Goal: Task Accomplishment & Management: Complete application form

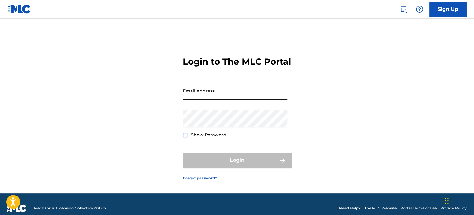
click at [230, 100] on input "Email Address" at bounding box center [235, 91] width 105 height 18
type input "[EMAIL_ADDRESS][DOMAIN_NAME]"
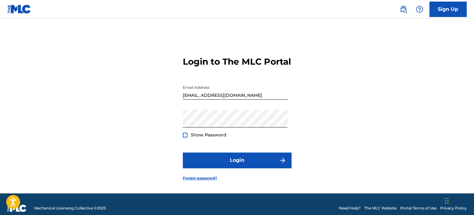
click at [185, 138] on div at bounding box center [185, 135] width 5 height 5
click at [185, 137] on img at bounding box center [184, 135] width 3 height 3
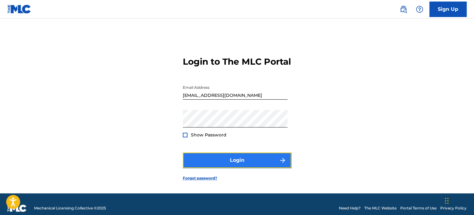
click at [212, 168] on button "Login" at bounding box center [237, 160] width 108 height 15
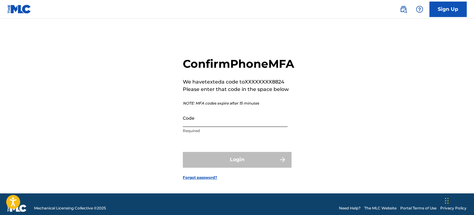
click at [201, 127] on input "Code" at bounding box center [235, 118] width 105 height 18
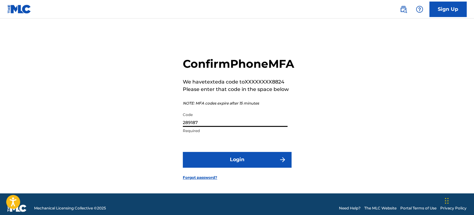
type input "289187"
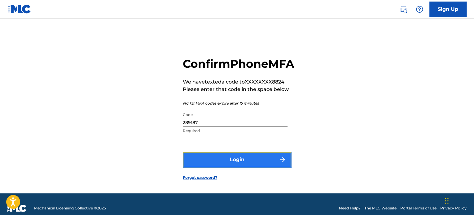
click at [249, 168] on button "Login" at bounding box center [237, 159] width 108 height 15
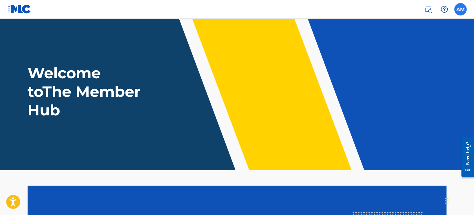
click at [459, 11] on label at bounding box center [460, 9] width 12 height 12
click at [461, 9] on input "AM Atravon Mayo [EMAIL_ADDRESS][DOMAIN_NAME] Notification Preferences Profile L…" at bounding box center [461, 9] width 0 height 0
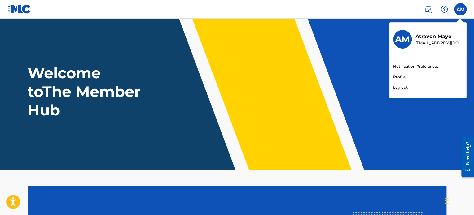
click at [397, 78] on link "Profile" at bounding box center [399, 77] width 12 height 6
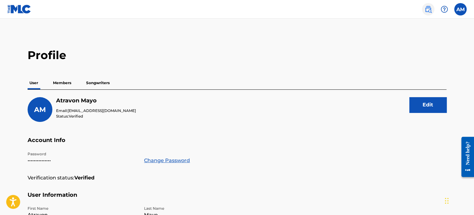
click at [429, 10] on img at bounding box center [428, 9] width 7 height 7
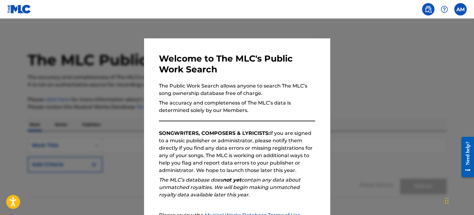
click at [387, 93] on div at bounding box center [237, 126] width 474 height 215
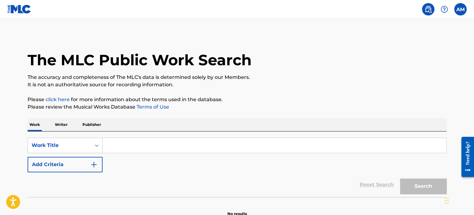
click at [61, 124] on p "Writer" at bounding box center [61, 124] width 16 height 13
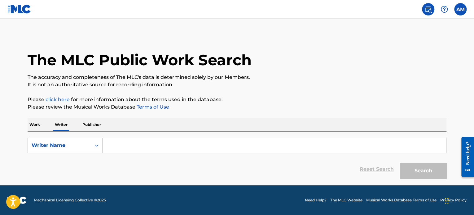
click at [92, 124] on p "Publisher" at bounding box center [92, 124] width 22 height 13
click at [93, 145] on div "Search Form" at bounding box center [96, 145] width 11 height 11
click at [97, 147] on icon "Search Form" at bounding box center [97, 146] width 6 height 6
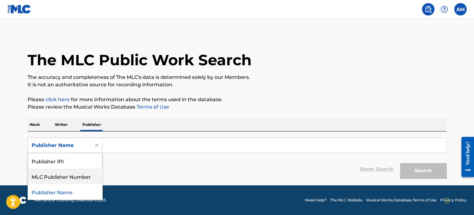
click at [61, 177] on div "MLC Publisher Number" at bounding box center [65, 176] width 74 height 15
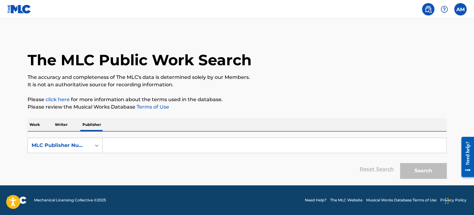
click at [33, 124] on p "Work" at bounding box center [35, 124] width 14 height 13
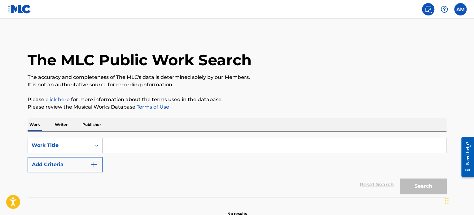
click at [157, 109] on link "Terms of Use" at bounding box center [152, 107] width 34 height 6
click at [62, 124] on p "Writer" at bounding box center [61, 124] width 16 height 13
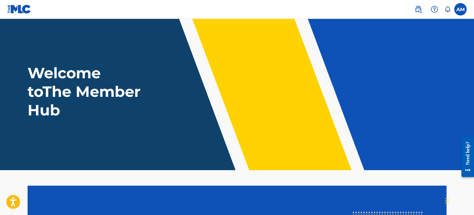
click at [407, 29] on header "Welcome to The Member Hub" at bounding box center [237, 95] width 474 height 152
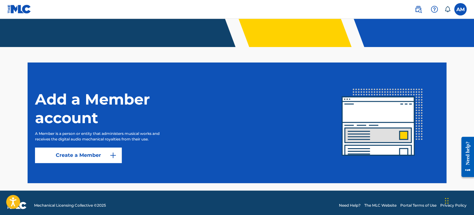
scroll to position [129, 0]
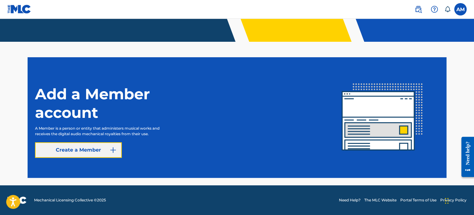
click at [116, 151] on img at bounding box center [112, 150] width 7 height 7
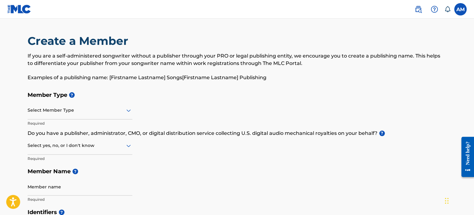
click at [60, 108] on div at bounding box center [80, 111] width 105 height 8
click at [47, 110] on div at bounding box center [80, 111] width 105 height 8
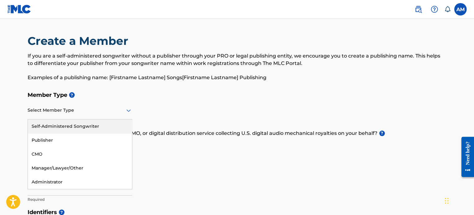
click at [69, 125] on div "Self-Administered Songwriter" at bounding box center [80, 127] width 104 height 14
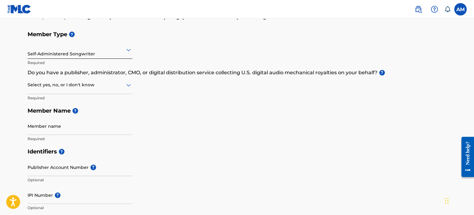
scroll to position [62, 0]
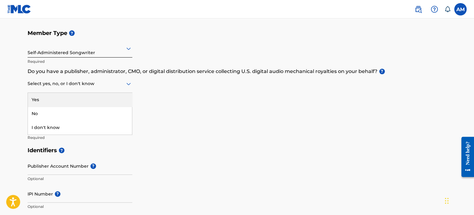
click at [70, 87] on div at bounding box center [80, 84] width 105 height 8
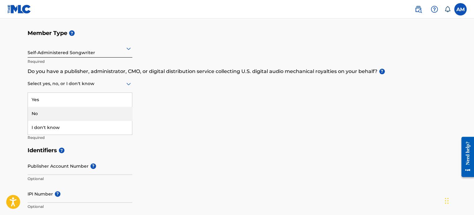
click at [60, 112] on div "No" at bounding box center [80, 114] width 104 height 14
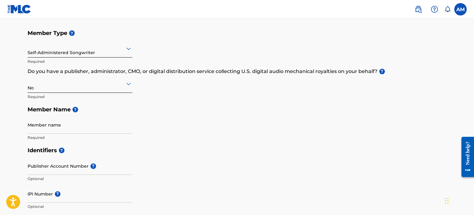
click at [64, 90] on div "No" at bounding box center [80, 83] width 105 height 15
click at [61, 94] on div "Yes" at bounding box center [80, 100] width 104 height 14
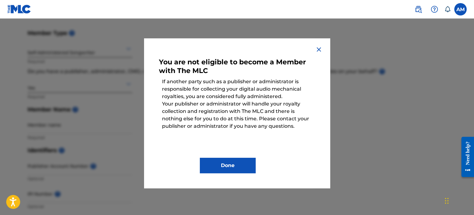
click at [320, 49] on img at bounding box center [318, 49] width 7 height 7
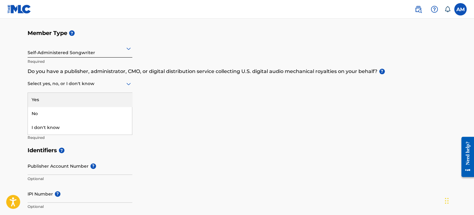
click at [91, 84] on div at bounding box center [80, 84] width 105 height 8
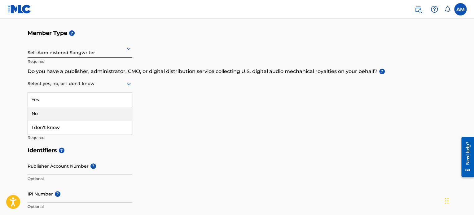
click at [53, 111] on div "No" at bounding box center [80, 114] width 104 height 14
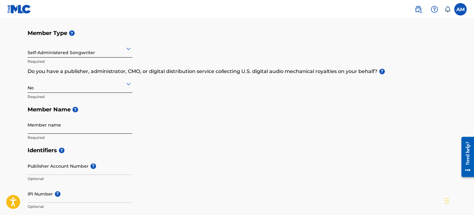
click at [57, 129] on input "Member name" at bounding box center [80, 125] width 105 height 18
click at [57, 129] on input "Atravon T" at bounding box center [80, 125] width 105 height 18
type input "Atravon T Mayo"
click at [191, 139] on div "Member Type ? Self-Administered Songwriter Required Do you have a publisher, ad…" at bounding box center [237, 85] width 419 height 117
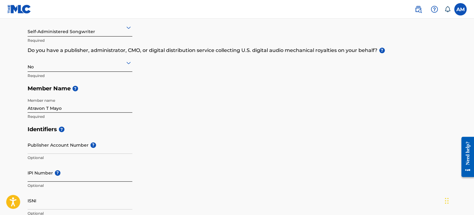
scroll to position [93, 0]
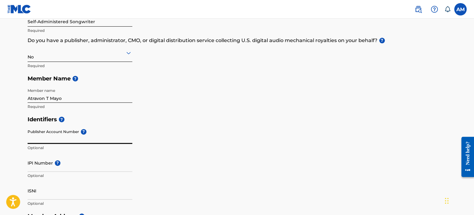
click at [66, 139] on input "Publisher Account Number ?" at bounding box center [80, 135] width 105 height 18
click at [173, 143] on div "Identifiers ? Publisher Account Number ? Optional IPI Number ? Optional ISNI Op…" at bounding box center [237, 161] width 419 height 97
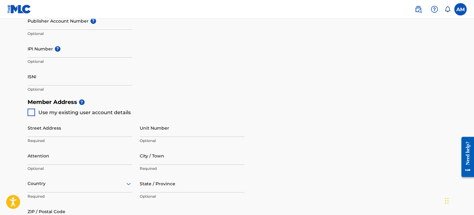
scroll to position [217, 0]
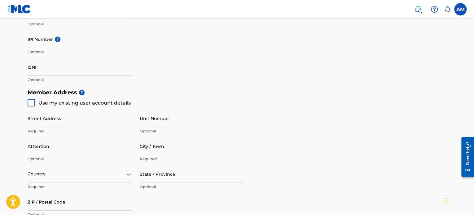
click at [31, 104] on div at bounding box center [31, 102] width 7 height 7
type input "100 [PERSON_NAME] ridge"
type input "saint marys"
type input "31558"
type input "614"
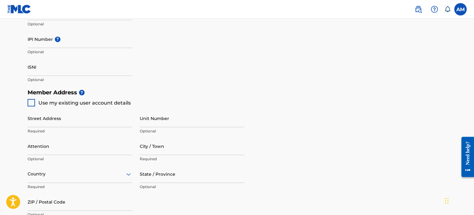
type input "7078824"
type input "[EMAIL_ADDRESS][DOMAIN_NAME]"
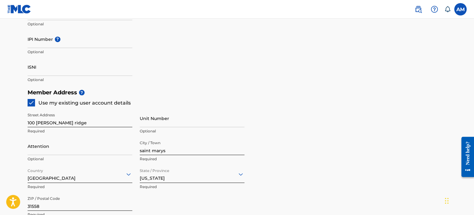
click at [309, 101] on div "Member Address ? Use my existing user account details Street Address [STREET_AD…" at bounding box center [237, 157] width 419 height 142
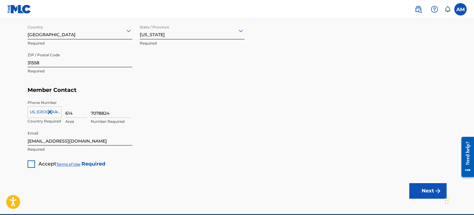
scroll to position [372, 0]
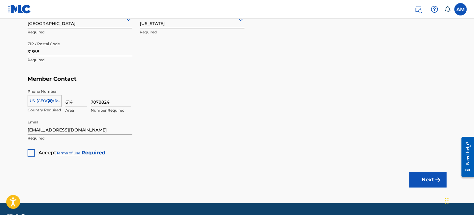
drag, startPoint x: 30, startPoint y: 154, endPoint x: 35, endPoint y: 156, distance: 6.1
click at [30, 154] on div at bounding box center [31, 152] width 7 height 7
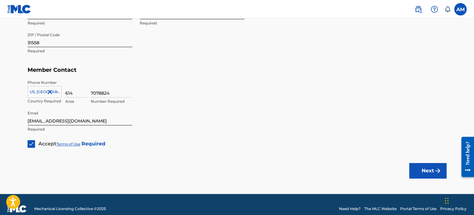
scroll to position [389, 0]
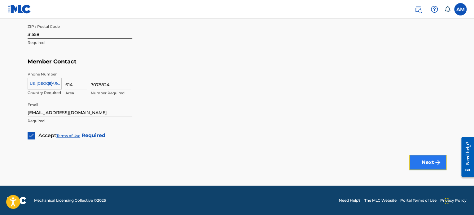
click at [429, 164] on button "Next" at bounding box center [427, 162] width 37 height 15
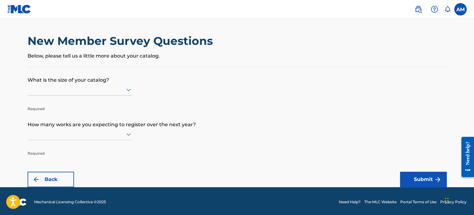
click at [129, 88] on icon at bounding box center [128, 89] width 7 height 7
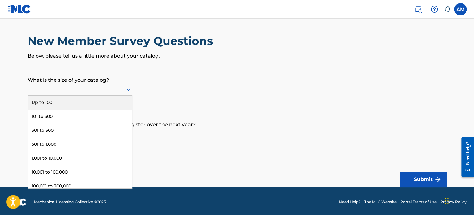
click at [93, 98] on div "Up to 100" at bounding box center [80, 103] width 104 height 14
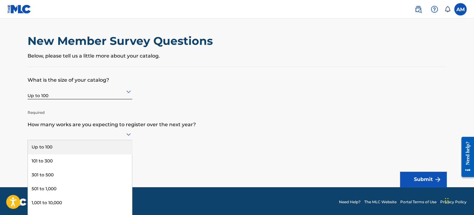
scroll to position [2, 0]
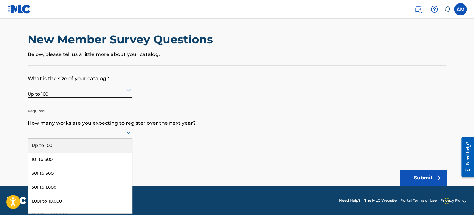
click at [121, 137] on div at bounding box center [80, 133] width 105 height 12
click at [98, 143] on div "Up to 100" at bounding box center [80, 146] width 104 height 14
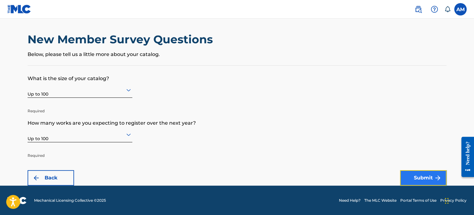
click at [425, 176] on button "Submit" at bounding box center [423, 177] width 46 height 15
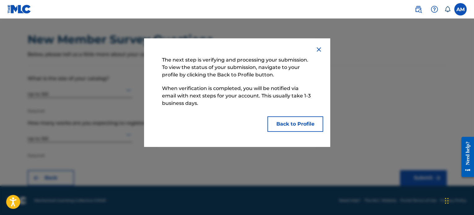
click at [319, 48] on img at bounding box center [318, 49] width 7 height 7
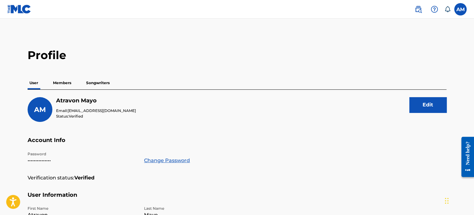
click at [64, 80] on p "Members" at bounding box center [62, 83] width 22 height 13
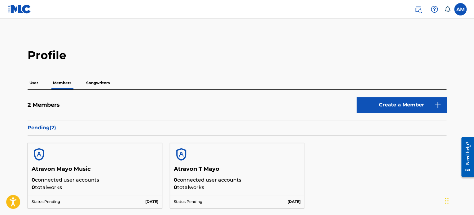
scroll to position [62, 0]
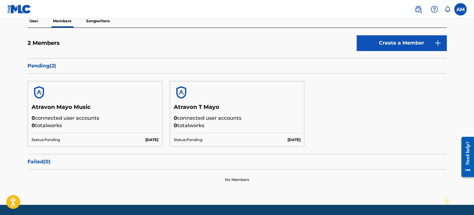
click at [99, 21] on p "Songwriters" at bounding box center [97, 21] width 27 height 13
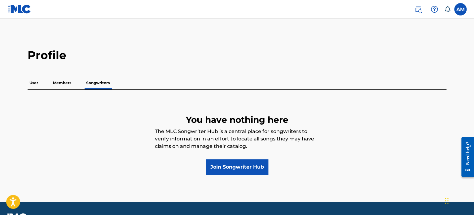
click at [61, 82] on p "Members" at bounding box center [62, 83] width 22 height 13
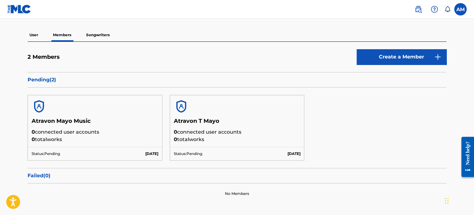
scroll to position [62, 0]
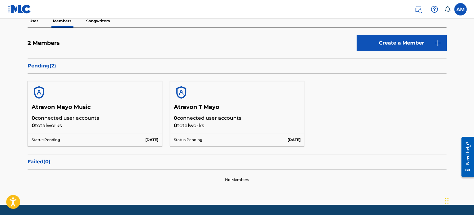
click at [103, 22] on p "Songwriters" at bounding box center [97, 21] width 27 height 13
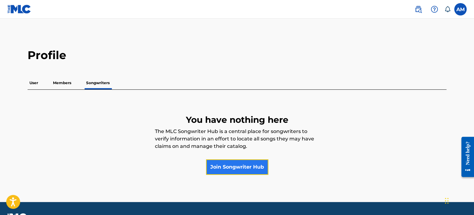
click at [250, 174] on link "Join Songwriter Hub" at bounding box center [237, 167] width 62 height 15
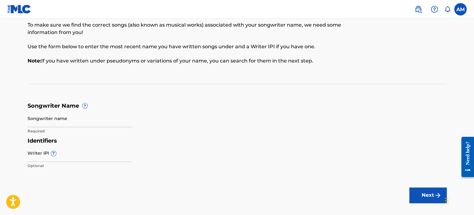
scroll to position [62, 0]
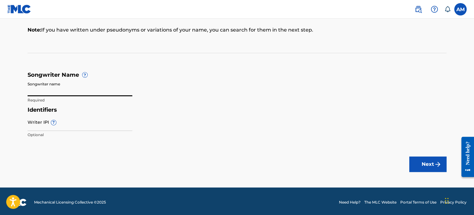
click at [51, 92] on input "Songwriter name" at bounding box center [80, 88] width 105 height 18
type input "Treviance"
click at [68, 106] on div "Songwriter name Treviance Required" at bounding box center [80, 93] width 105 height 28
click at [227, 132] on div "Identifiers Writer IPI ? Optional" at bounding box center [237, 124] width 419 height 35
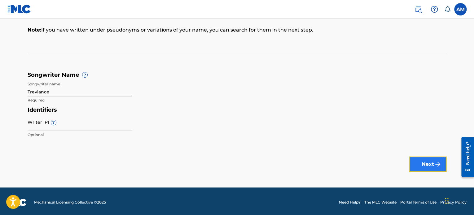
click at [432, 168] on button "Next" at bounding box center [427, 164] width 37 height 15
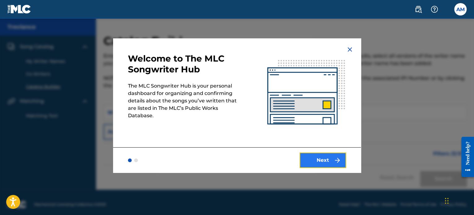
click at [327, 164] on button "Next" at bounding box center [323, 160] width 46 height 15
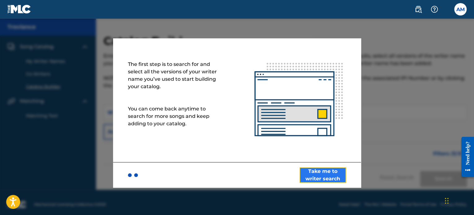
click at [321, 176] on button "Take me to writer search" at bounding box center [323, 175] width 46 height 15
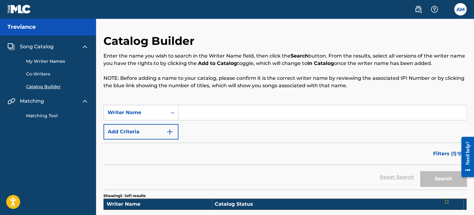
click at [196, 113] on input "Search Form" at bounding box center [323, 112] width 288 height 15
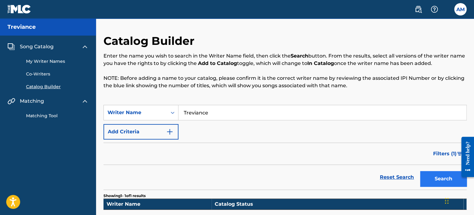
type input "Treviance"
click at [438, 180] on button "Search" at bounding box center [443, 178] width 46 height 15
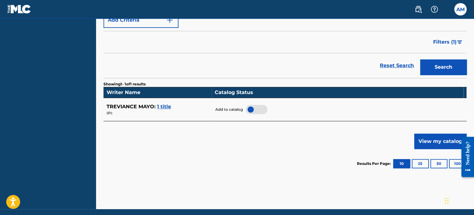
scroll to position [124, 0]
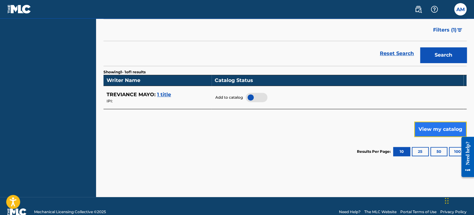
click at [438, 125] on button "View my catalog" at bounding box center [440, 129] width 52 height 15
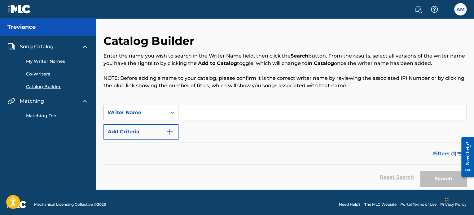
click at [191, 112] on input "Search Form" at bounding box center [323, 112] width 288 height 15
type input "Treviance"
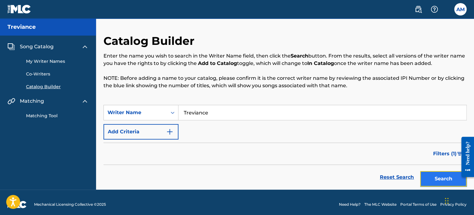
click at [427, 179] on button "Search" at bounding box center [443, 178] width 46 height 15
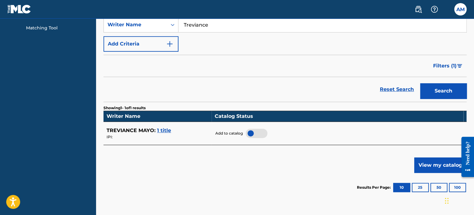
scroll to position [93, 0]
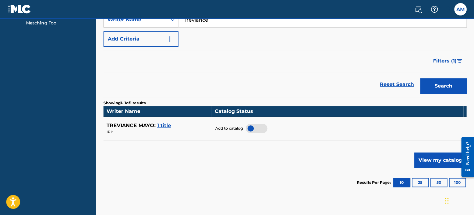
click at [162, 126] on span "1 title" at bounding box center [164, 126] width 14 height 6
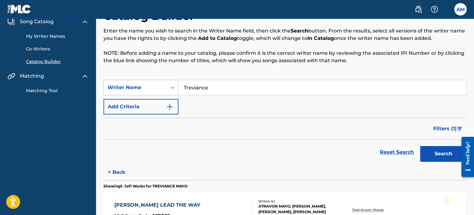
scroll to position [0, 0]
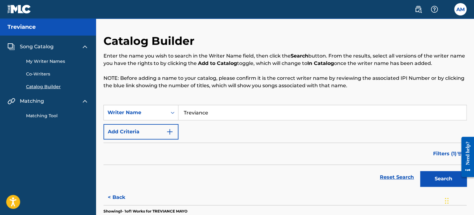
click at [15, 27] on h5 "Treviance" at bounding box center [21, 27] width 28 height 7
click at [160, 131] on button "Add Criteria" at bounding box center [141, 131] width 75 height 15
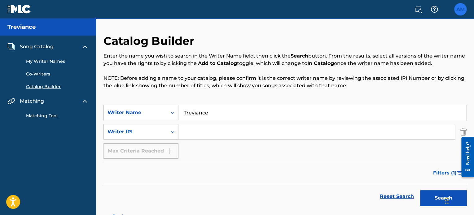
click at [461, 14] on label at bounding box center [460, 9] width 12 height 12
click at [461, 9] on input "AM Atravon Mayo [EMAIL_ADDRESS][DOMAIN_NAME] Notification Preferences Profile L…" at bounding box center [461, 9] width 0 height 0
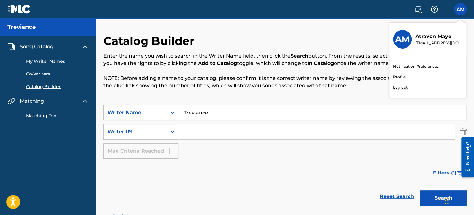
click at [397, 86] on p "Log out" at bounding box center [400, 88] width 15 height 6
click at [461, 9] on input "AM Atravon Mayo [EMAIL_ADDRESS][DOMAIN_NAME] Notification Preferences Profile L…" at bounding box center [461, 9] width 0 height 0
